Goal: Information Seeking & Learning: Learn about a topic

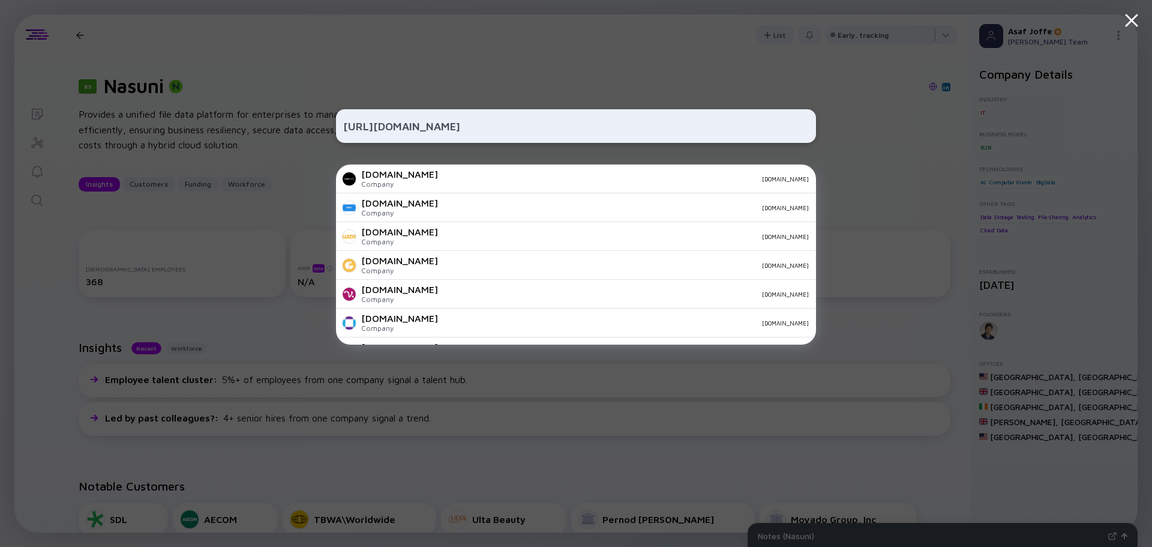
drag, startPoint x: 506, startPoint y: 128, endPoint x: 228, endPoint y: 151, distance: 279.3
click at [228, 151] on div "[URL][DOMAIN_NAME] [DOMAIN_NAME] Company [DOMAIN_NAME] [DOMAIN_NAME] Company [D…" at bounding box center [576, 273] width 1152 height 547
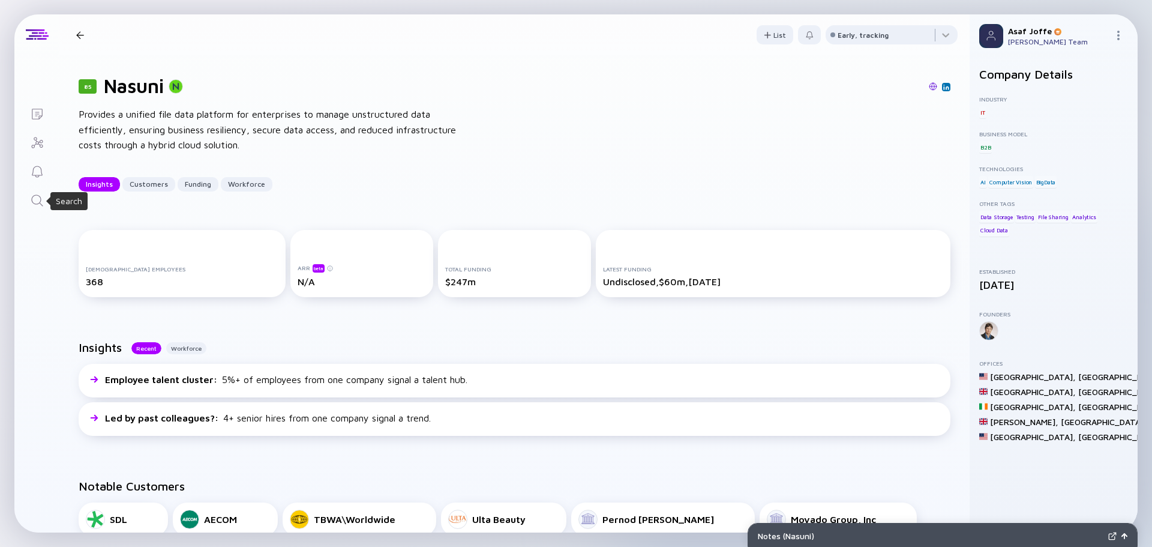
click at [37, 202] on icon "Search" at bounding box center [37, 200] width 14 height 14
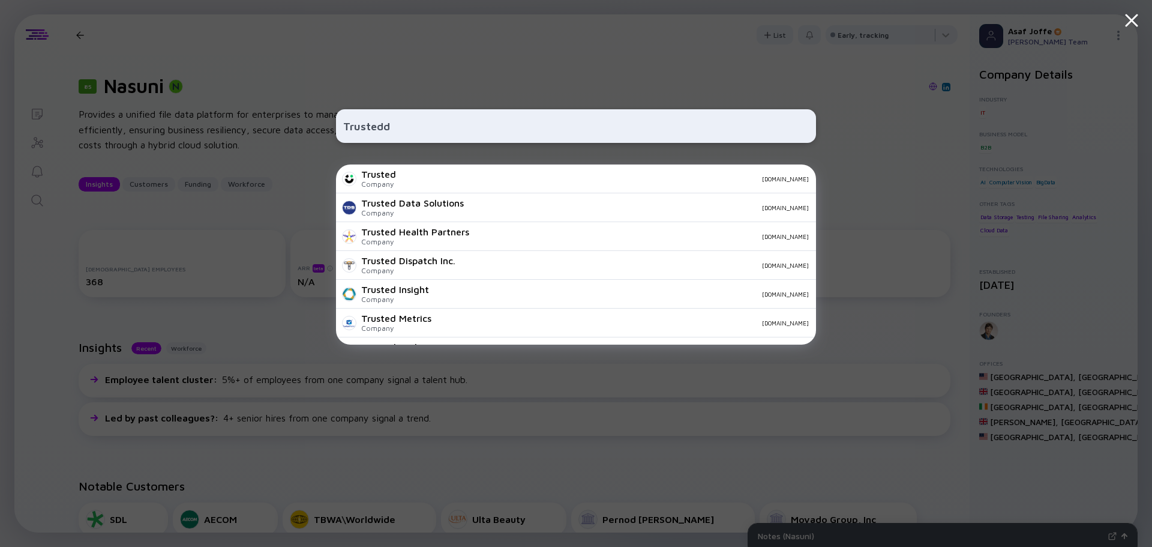
type input "Trustedda"
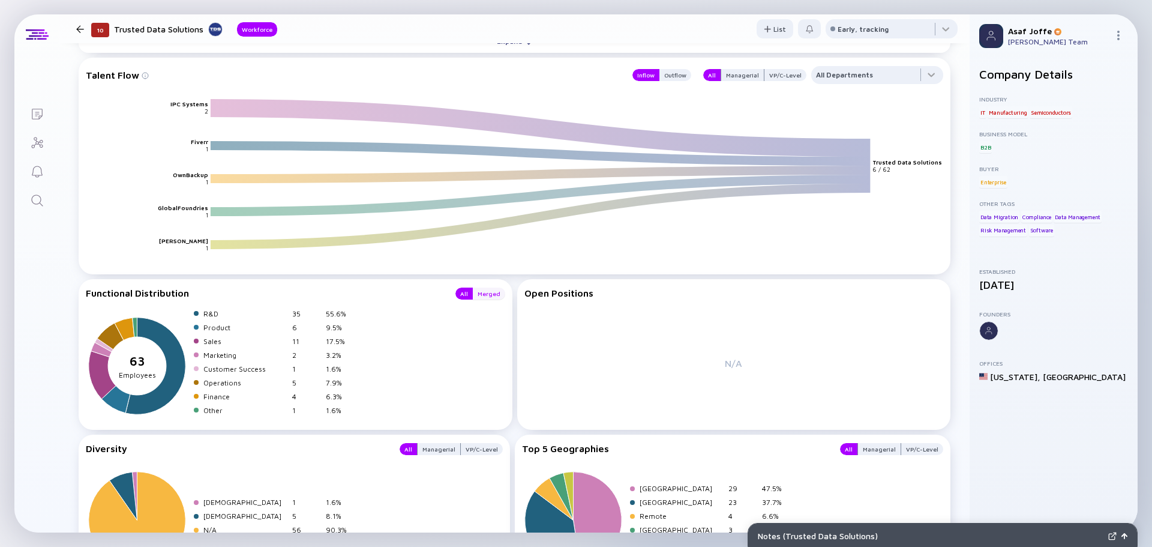
scroll to position [960, 0]
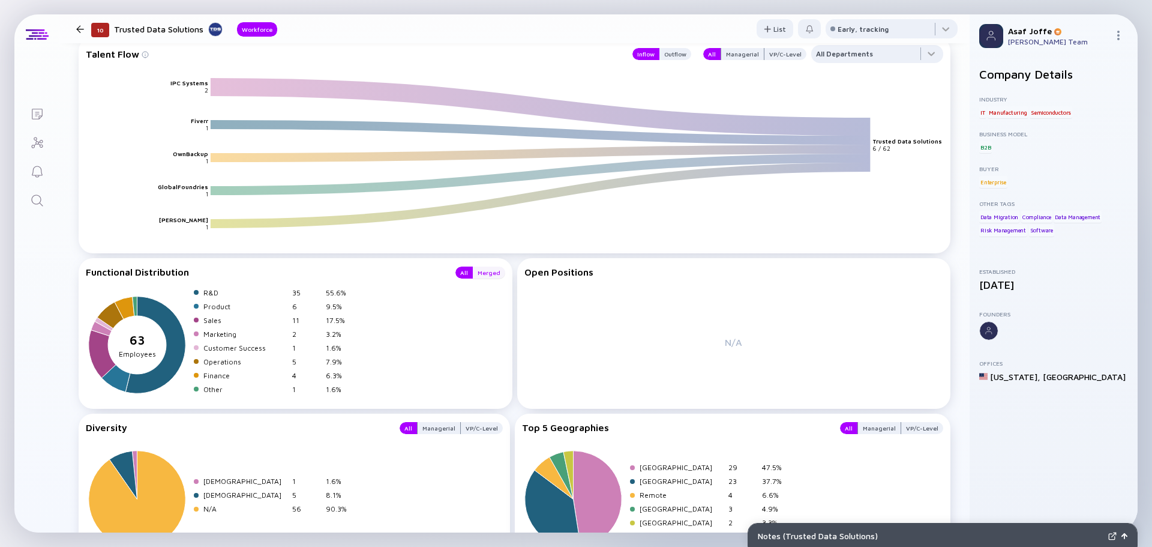
click at [482, 272] on div "Merged" at bounding box center [489, 272] width 32 height 12
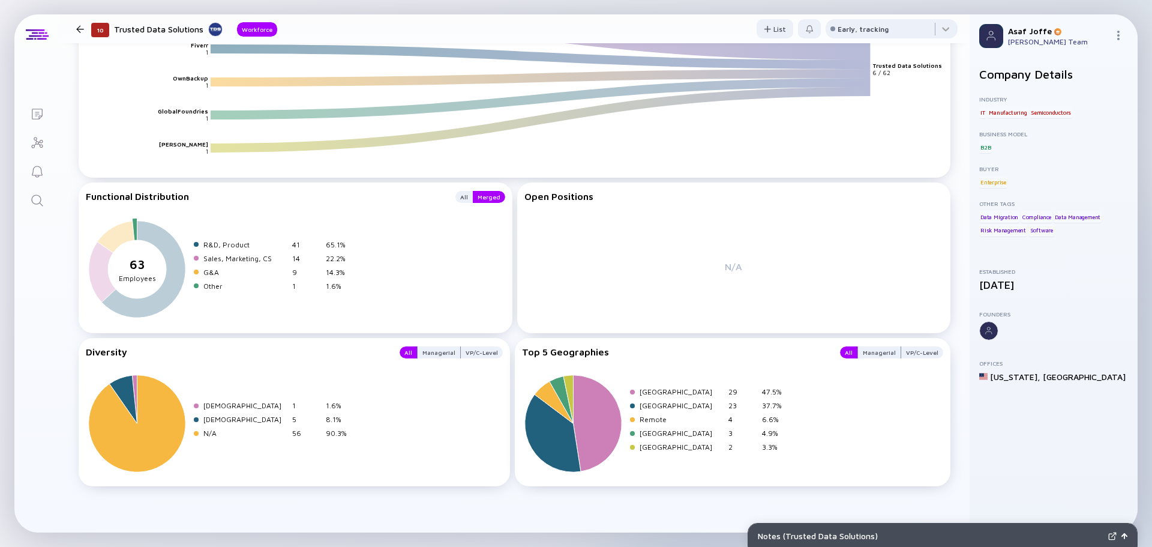
scroll to position [1037, 0]
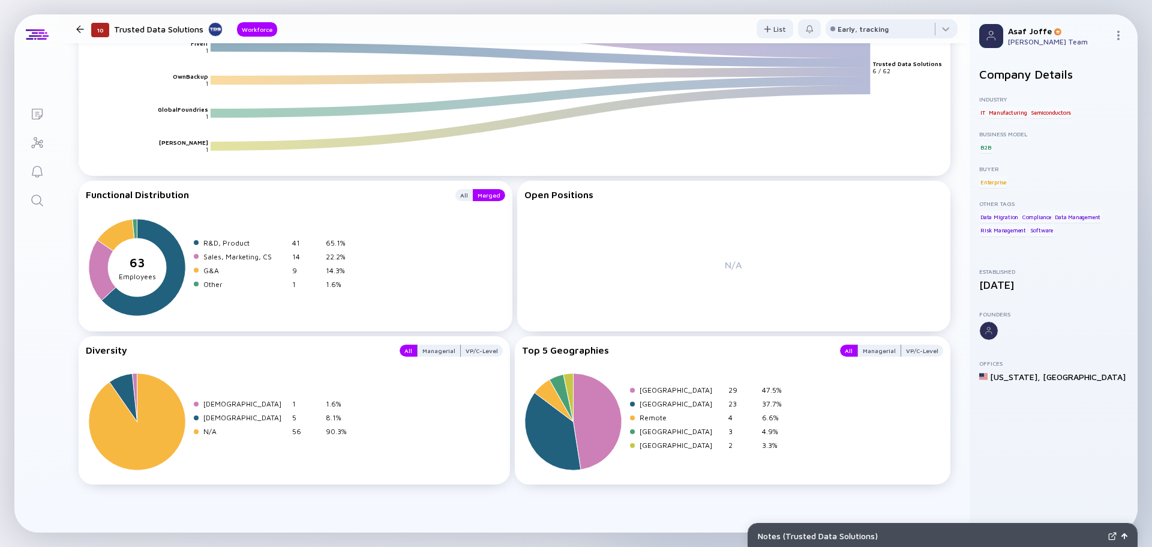
click at [235, 514] on div "Workforce Cohort (Off) Compare Headcount Trend x 02/07 03/07 04/07 05/07 06/07 …" at bounding box center [514, 28] width 910 height 1007
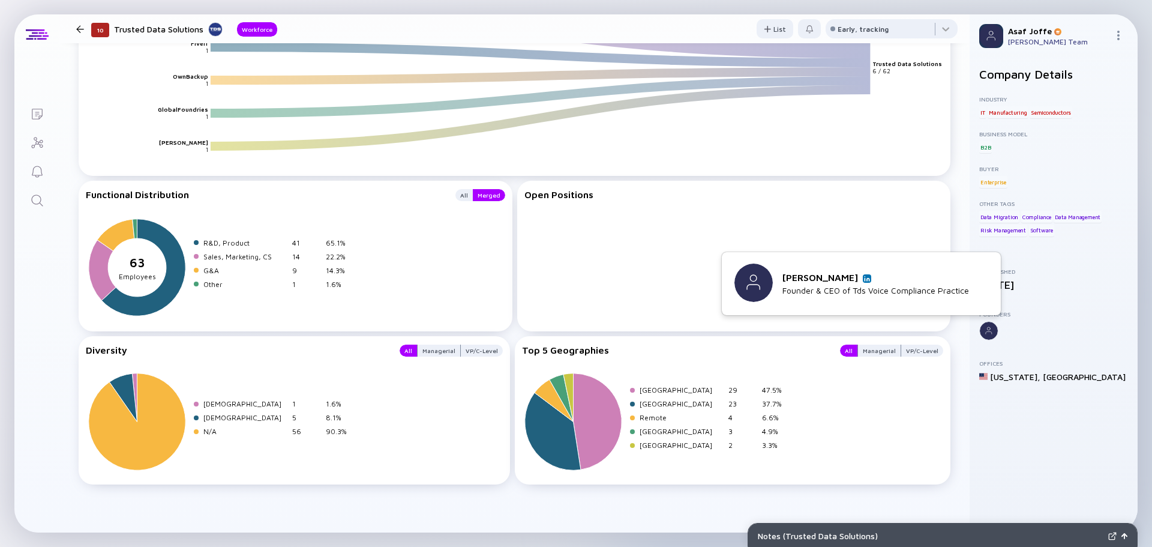
click at [863, 277] on link at bounding box center [867, 278] width 8 height 8
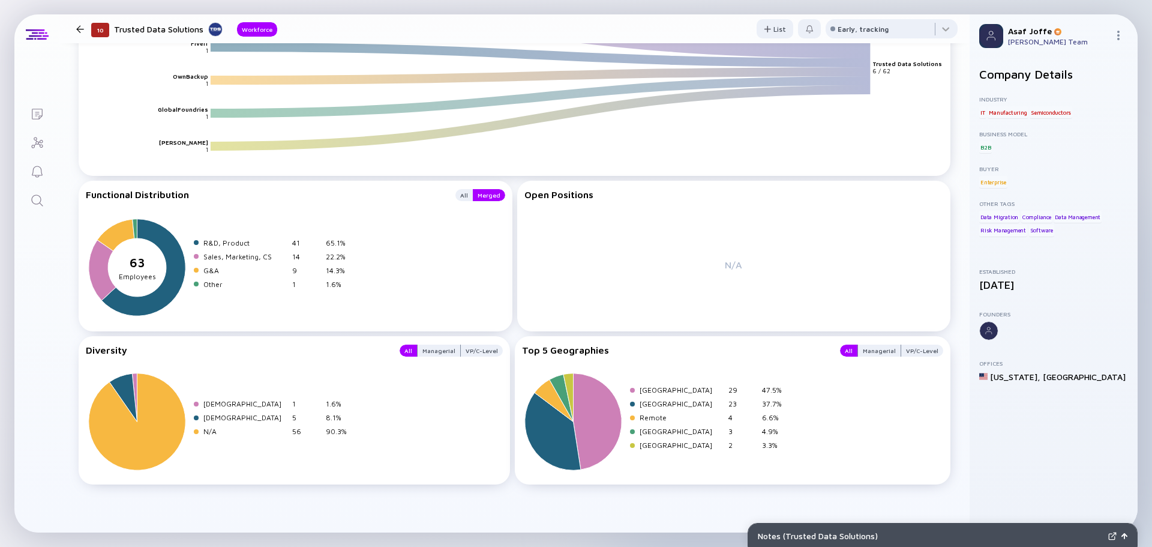
click at [27, 206] on link "Search" at bounding box center [36, 199] width 45 height 29
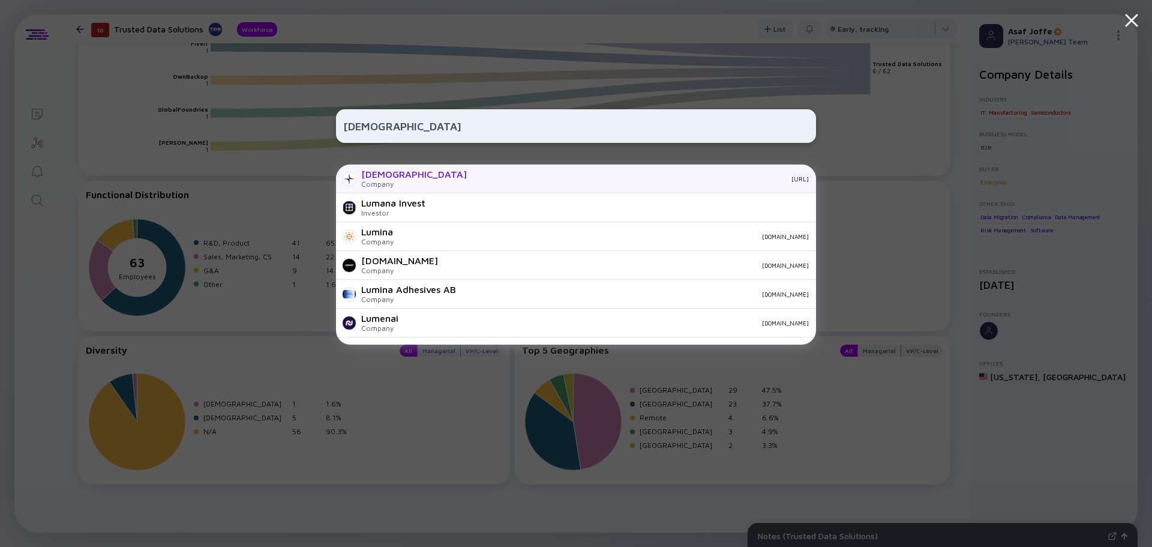
type input "[DEMOGRAPHIC_DATA]"
click at [476, 181] on div "[URL]" at bounding box center [642, 178] width 332 height 7
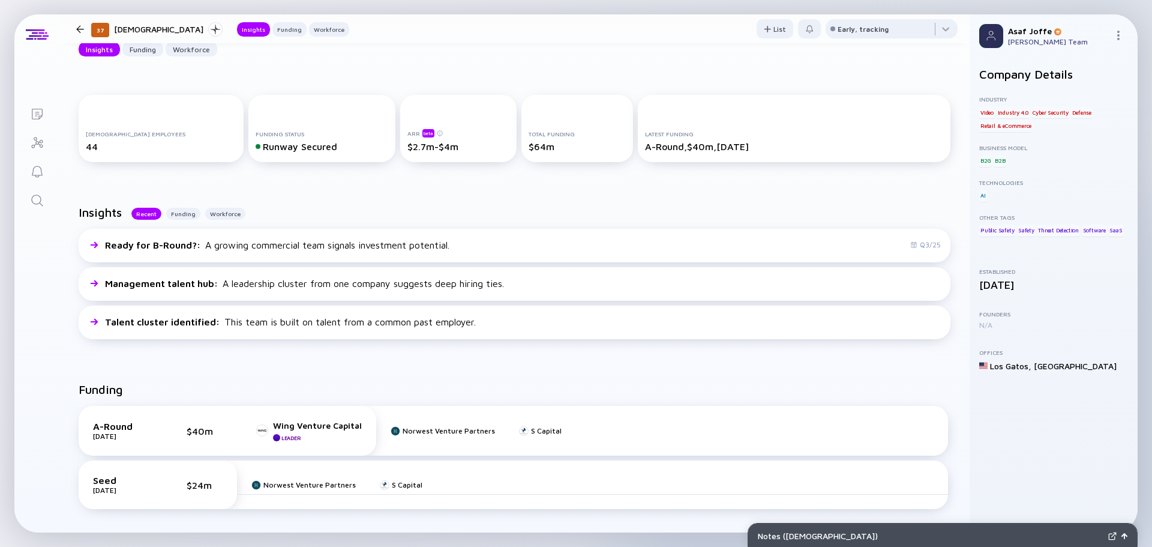
scroll to position [360, 0]
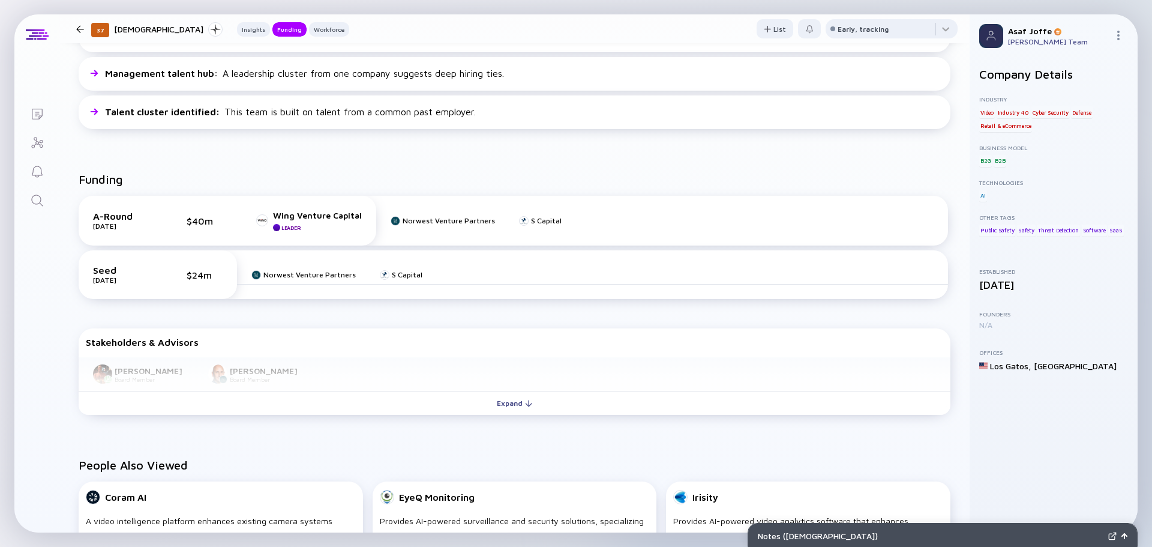
click at [118, 182] on h2 "Funding" at bounding box center [101, 179] width 44 height 14
click at [126, 179] on div "Funding" at bounding box center [515, 183] width 872 height 23
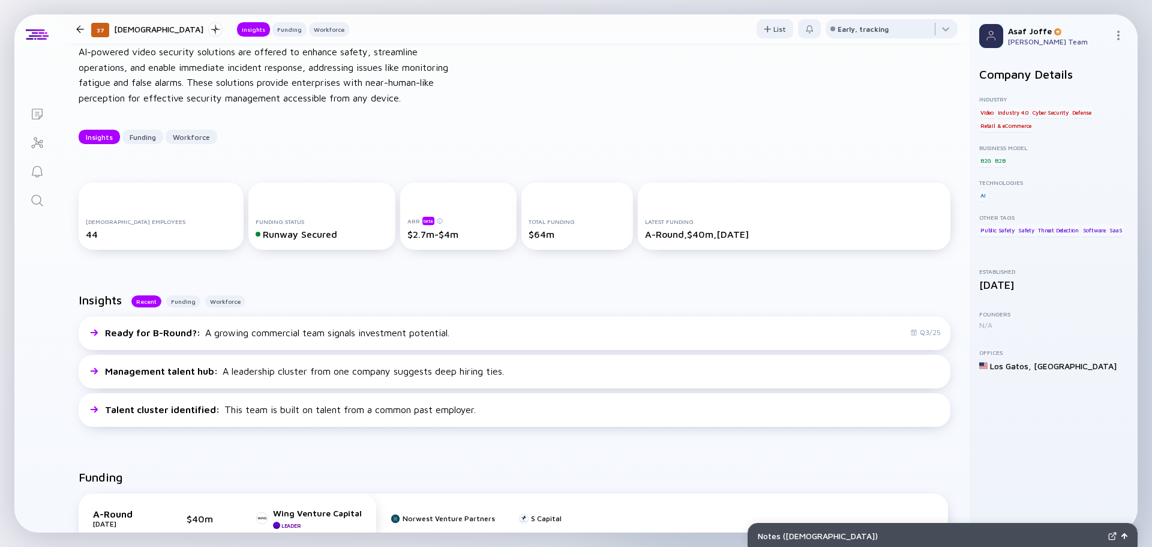
scroll to position [0, 0]
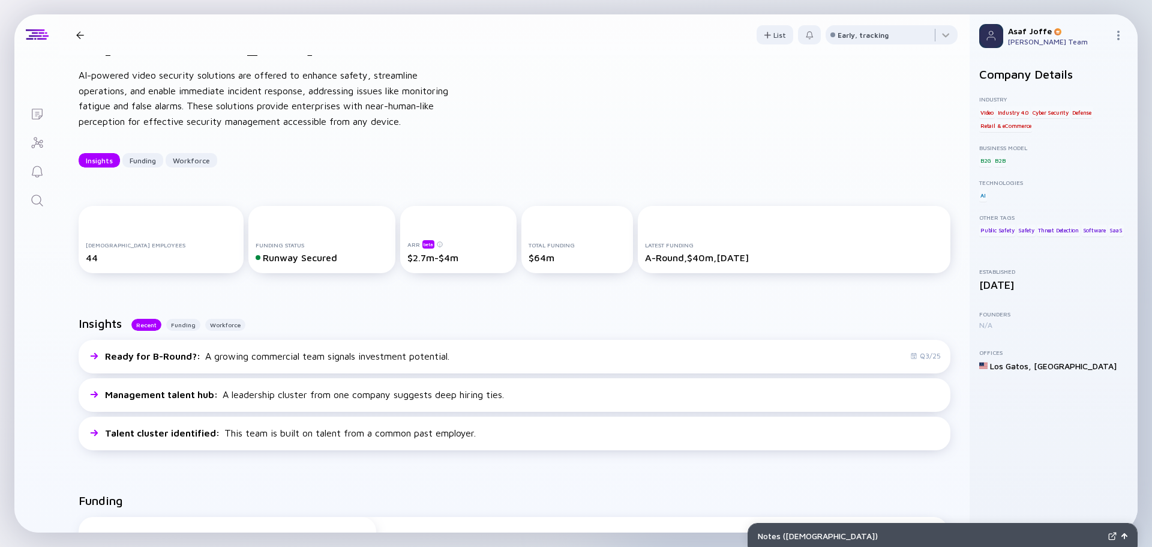
scroll to position [60, 0]
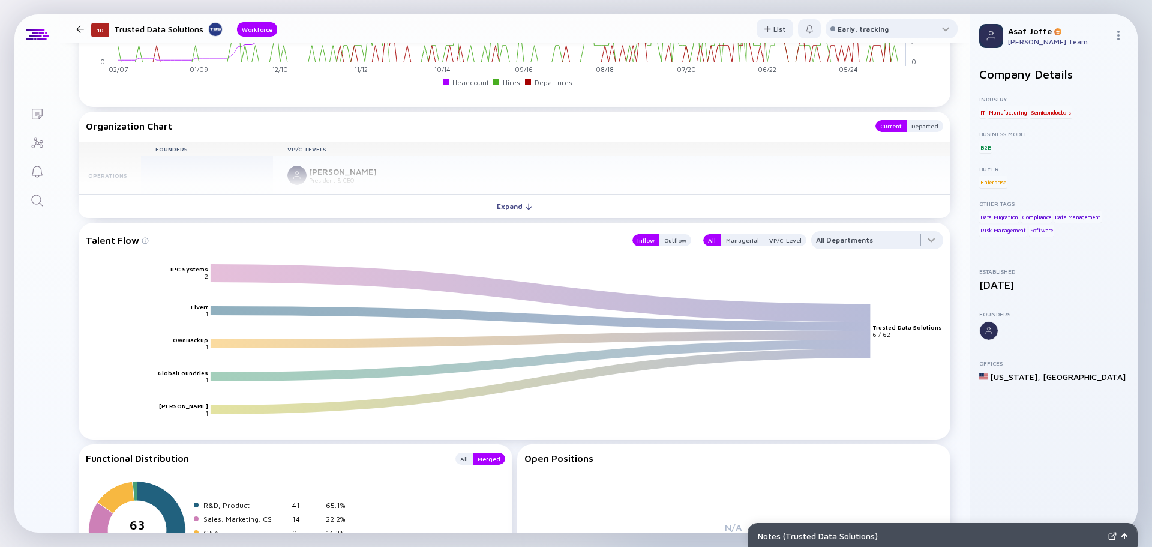
scroll to position [780, 0]
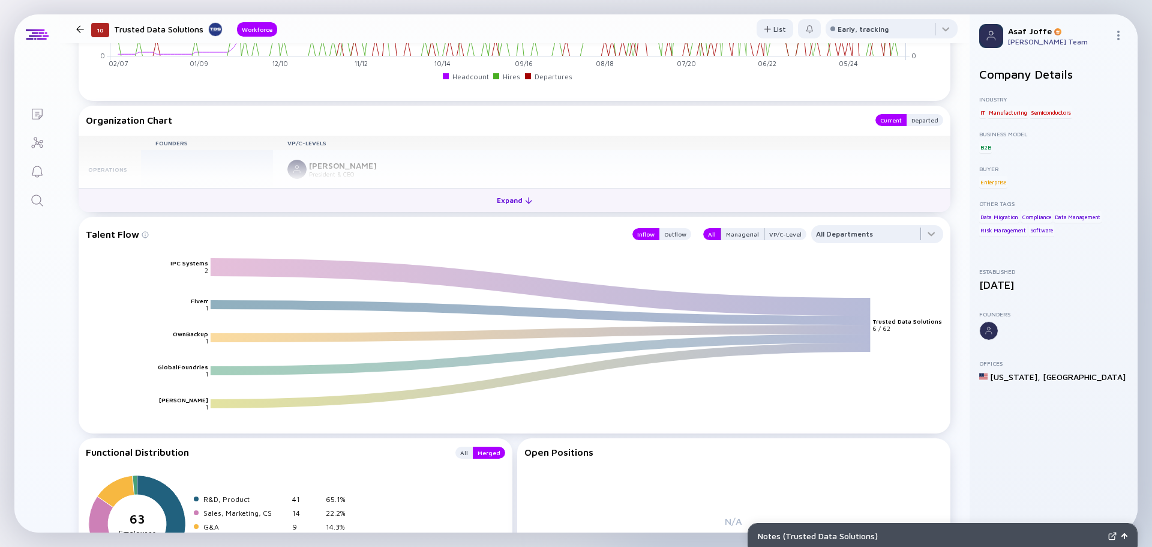
click at [374, 197] on button "Expand" at bounding box center [515, 200] width 872 height 24
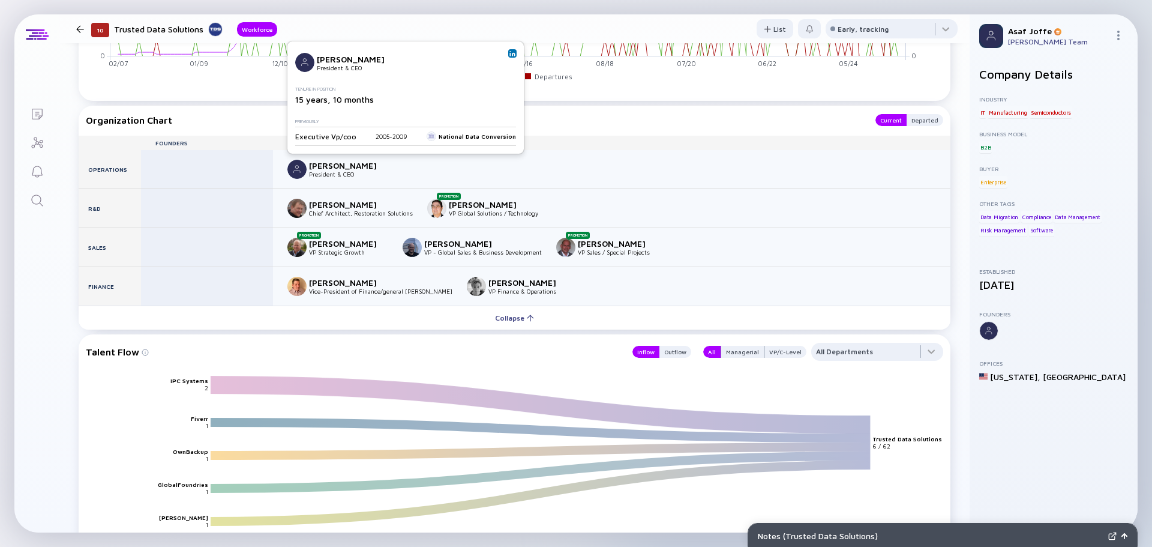
click at [509, 53] on img at bounding box center [512, 53] width 6 height 6
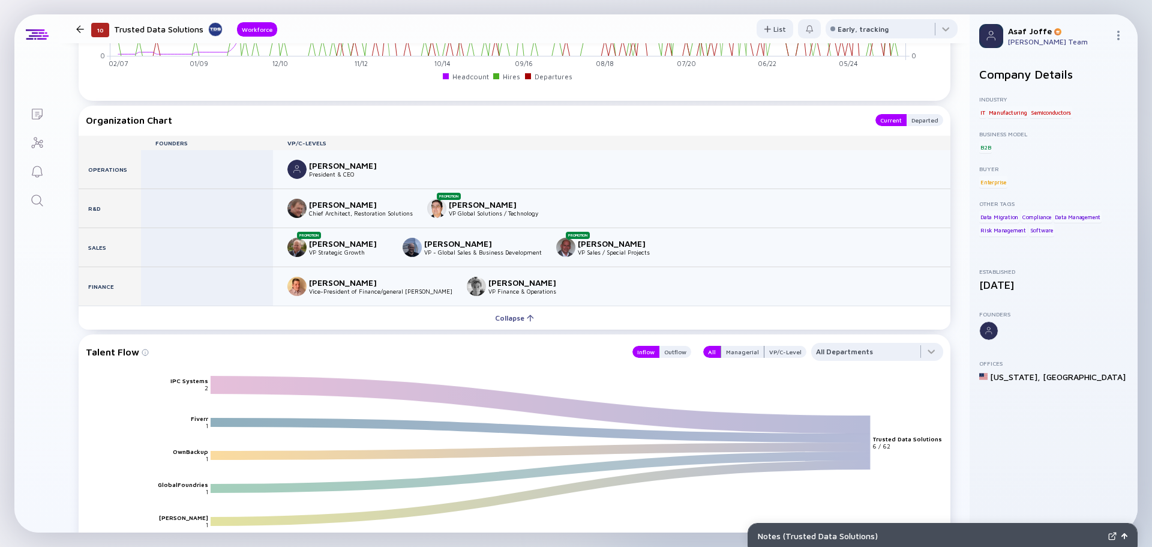
click at [42, 199] on icon "Search" at bounding box center [37, 200] width 14 height 14
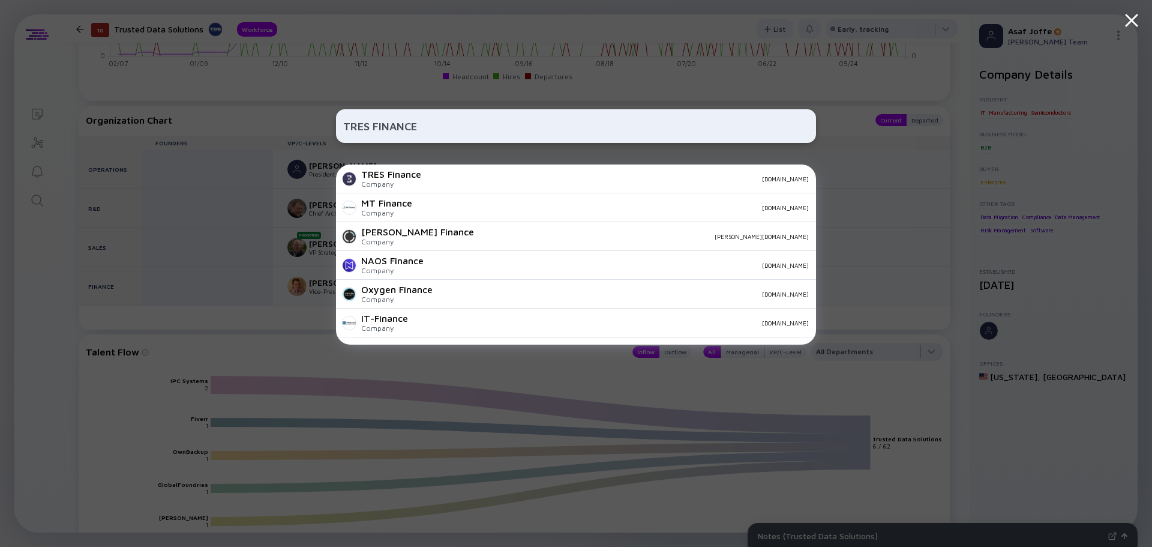
type input "TRES FINANCE"
click at [431, 179] on div "[DOMAIN_NAME]" at bounding box center [620, 178] width 378 height 7
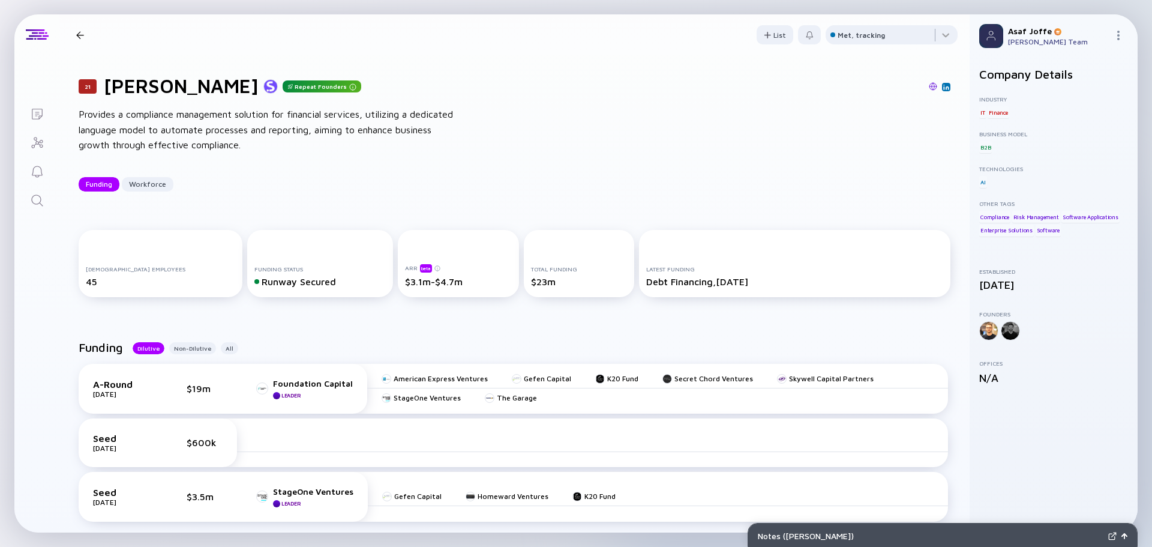
click at [929, 91] on link at bounding box center [933, 87] width 8 height 11
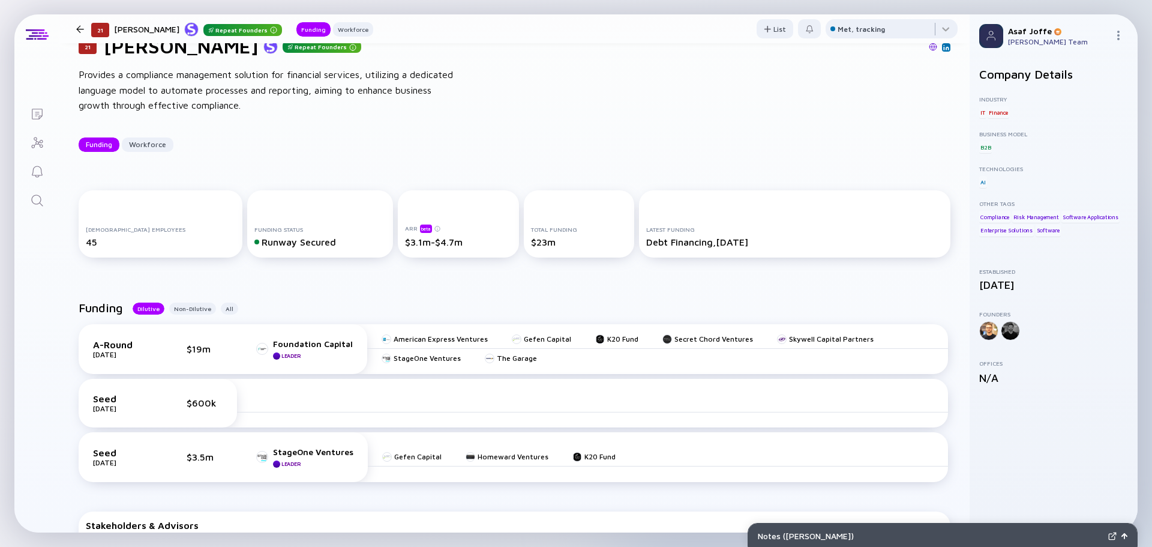
scroll to position [60, 0]
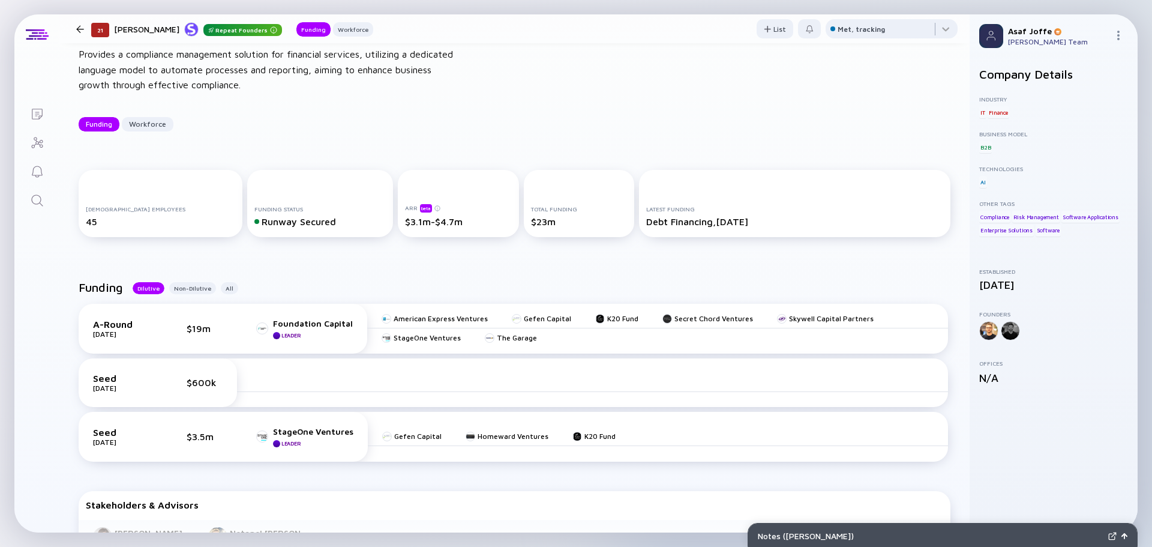
click at [26, 208] on link "Search" at bounding box center [36, 199] width 45 height 29
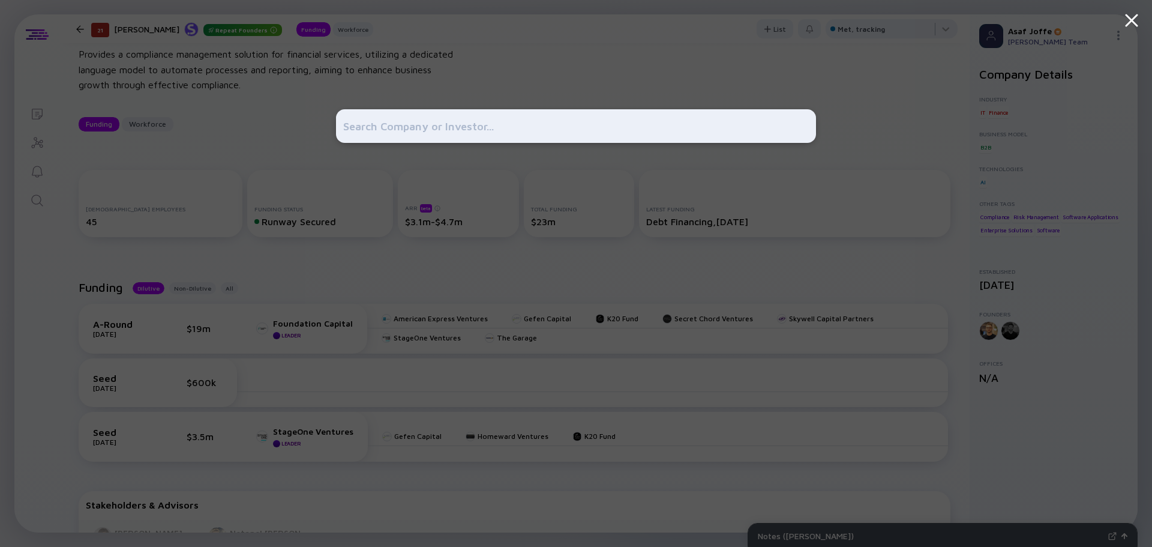
type input "C"
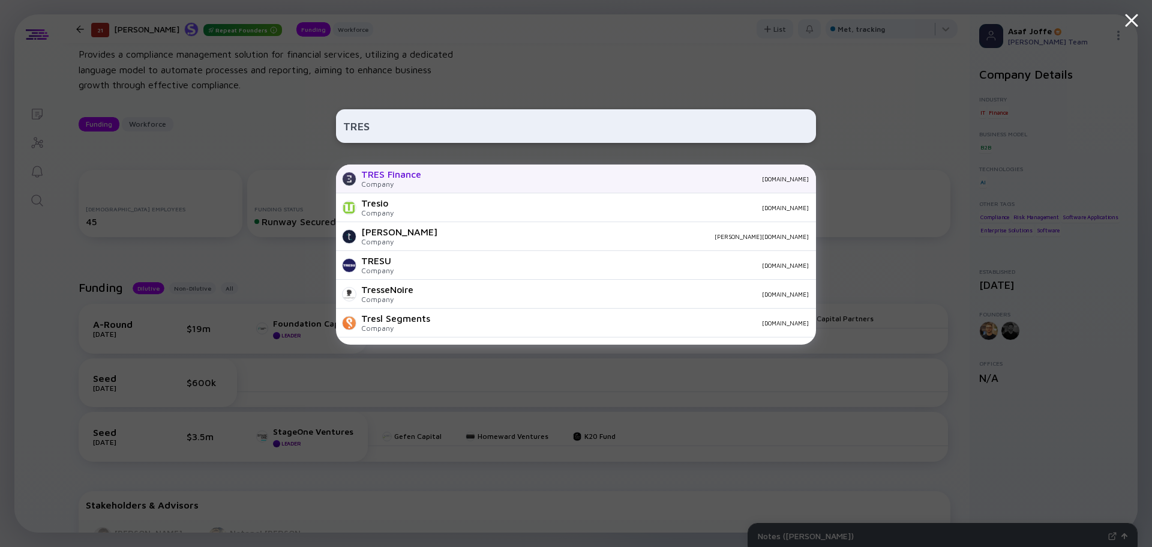
type input "TRES"
click at [444, 178] on div "[DOMAIN_NAME]" at bounding box center [620, 178] width 378 height 7
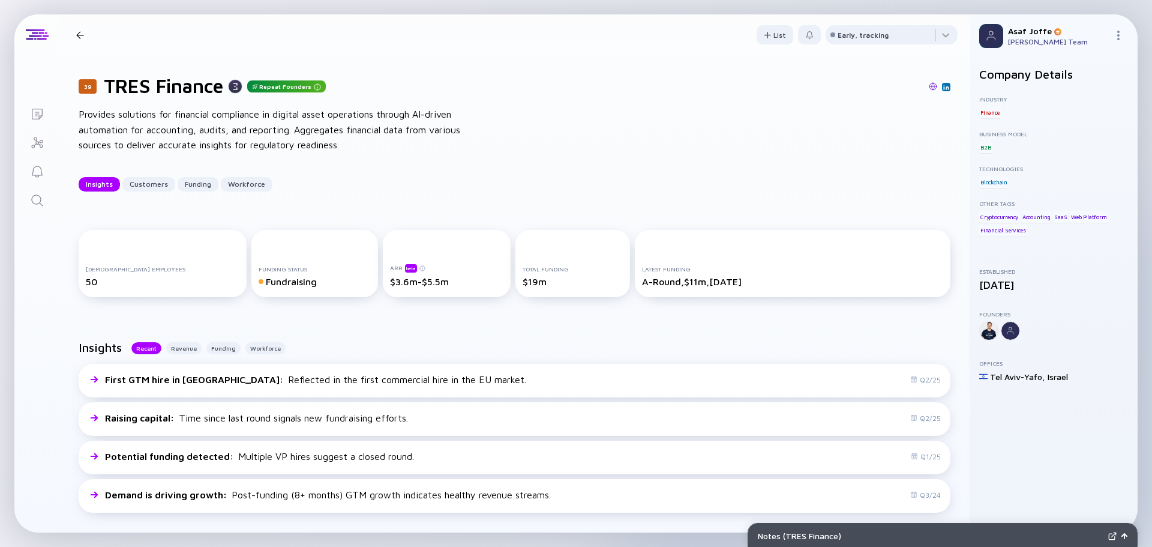
click at [308, 138] on div "Provides solutions for financial compliance in digital asset operations through…" at bounding box center [271, 130] width 384 height 46
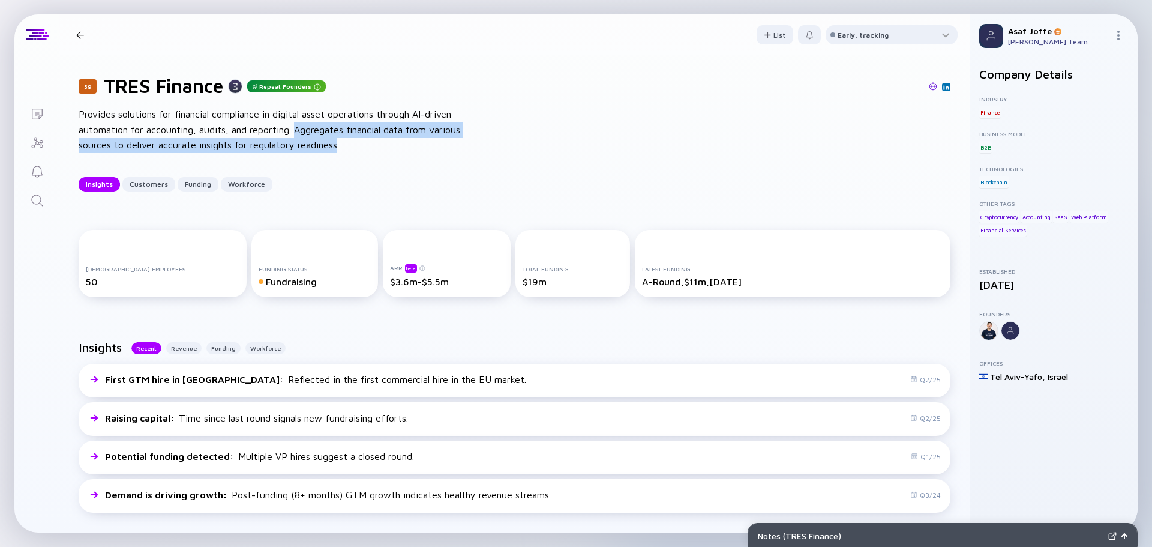
drag, startPoint x: 374, startPoint y: 143, endPoint x: 299, endPoint y: 130, distance: 76.6
click at [299, 130] on div "Provides solutions for financial compliance in digital asset operations through…" at bounding box center [271, 130] width 384 height 46
click at [362, 147] on div "Provides solutions for financial compliance in digital asset operations through…" at bounding box center [271, 130] width 384 height 46
drag, startPoint x: 379, startPoint y: 147, endPoint x: 298, endPoint y: 133, distance: 82.2
click at [298, 133] on div "Provides solutions for financial compliance in digital asset operations through…" at bounding box center [271, 130] width 384 height 46
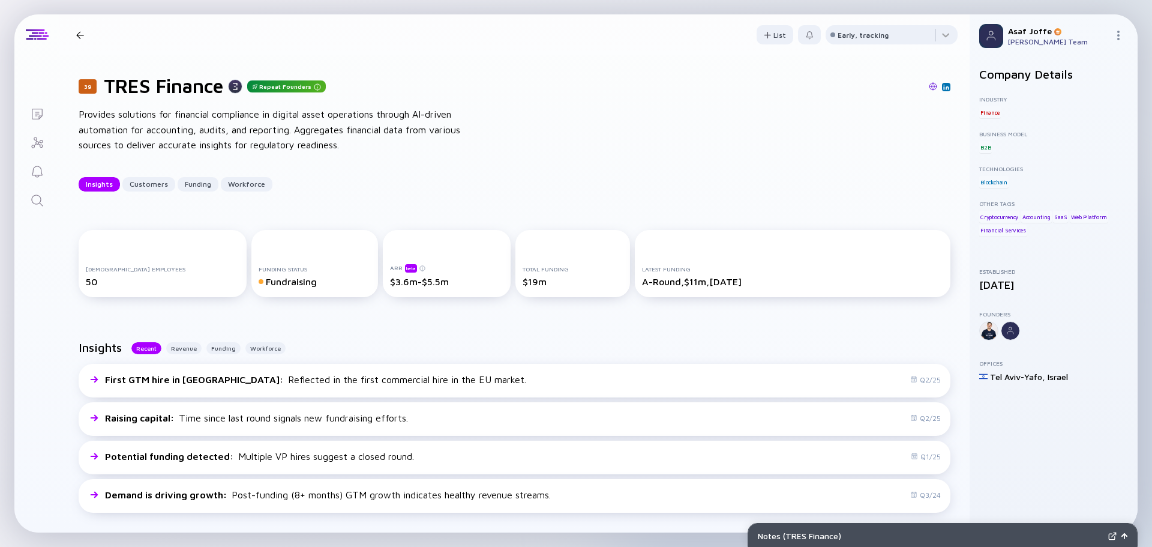
click at [290, 133] on div "Provides solutions for financial compliance in digital asset operations through…" at bounding box center [271, 130] width 384 height 46
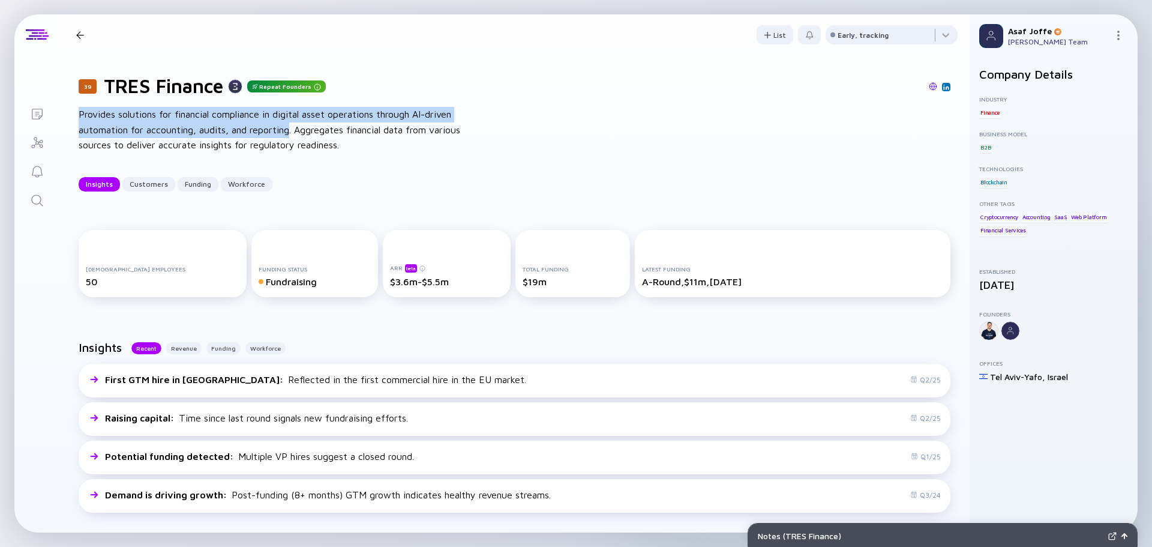
drag, startPoint x: 293, startPoint y: 132, endPoint x: 62, endPoint y: 109, distance: 231.6
click at [62, 109] on div "39 TRES Finance Repeat Founders Provides solutions for financial compliance in …" at bounding box center [514, 132] width 910 height 155
click at [80, 115] on div "Provides solutions for financial compliance in digital asset operations through…" at bounding box center [271, 130] width 384 height 46
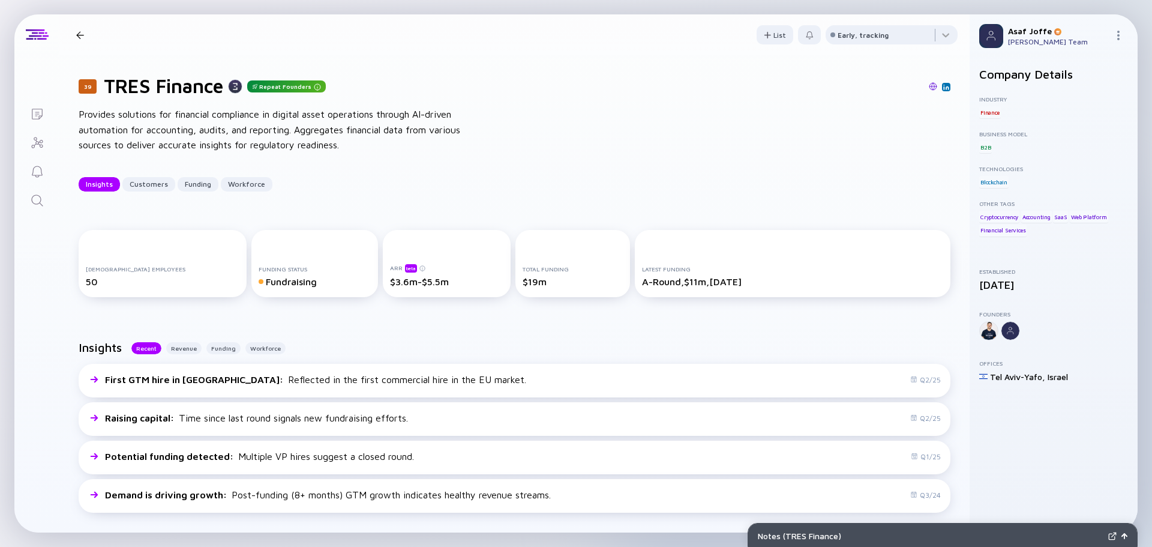
click at [80, 115] on div "Provides solutions for financial compliance in digital asset operations through…" at bounding box center [271, 130] width 384 height 46
click at [41, 204] on icon "Search" at bounding box center [36, 199] width 11 height 11
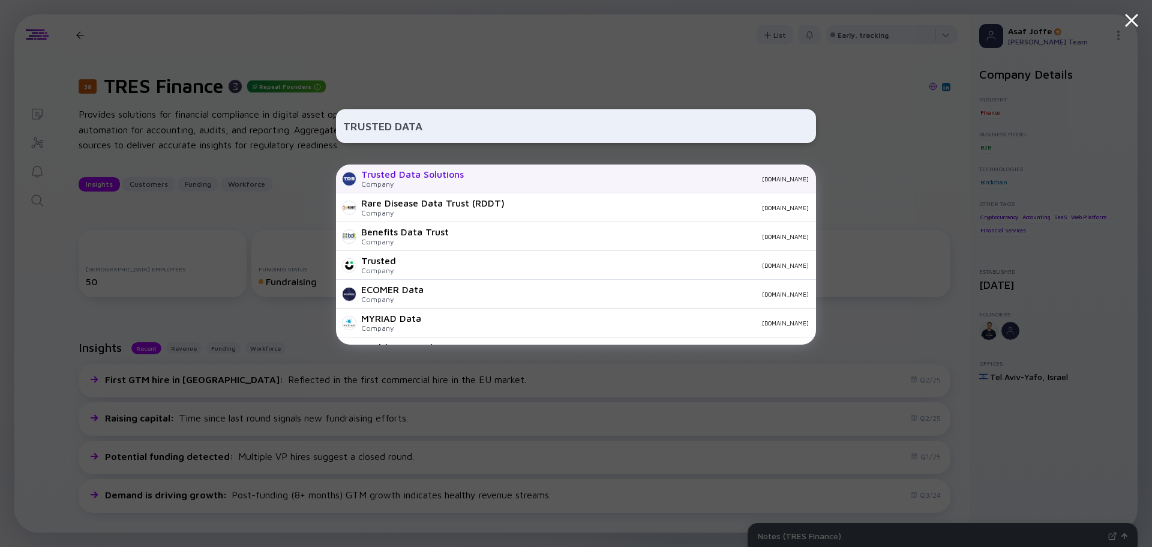
type input "TRUSTED DATA"
click at [535, 172] on div "Trusted Data Solutions Company trusteddata.com" at bounding box center [576, 178] width 480 height 29
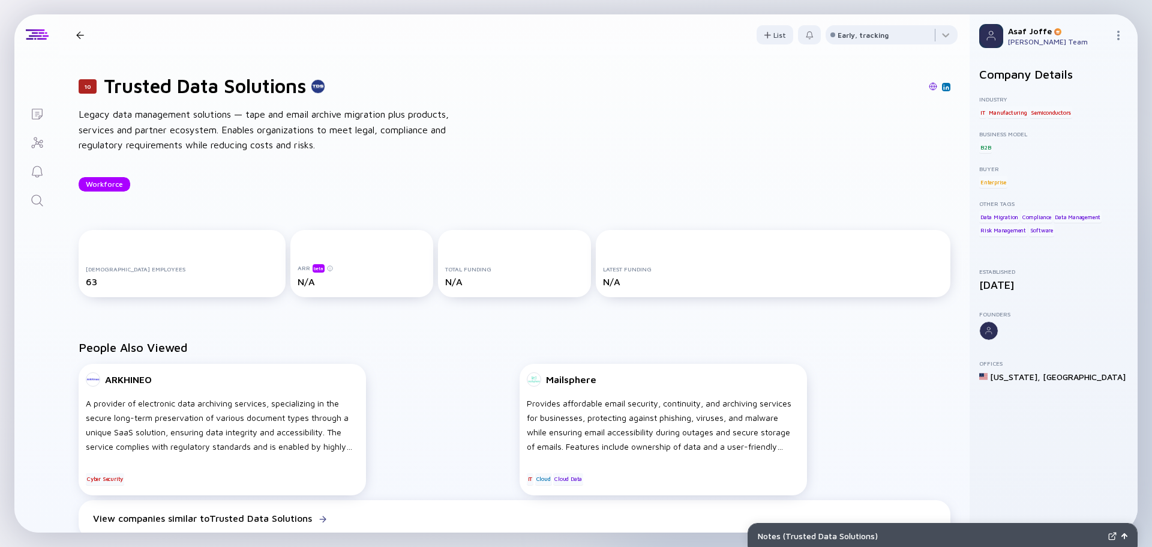
click at [919, 87] on div at bounding box center [643, 87] width 613 height 11
click at [929, 90] on img at bounding box center [933, 86] width 8 height 8
